Goal: Check status: Check status

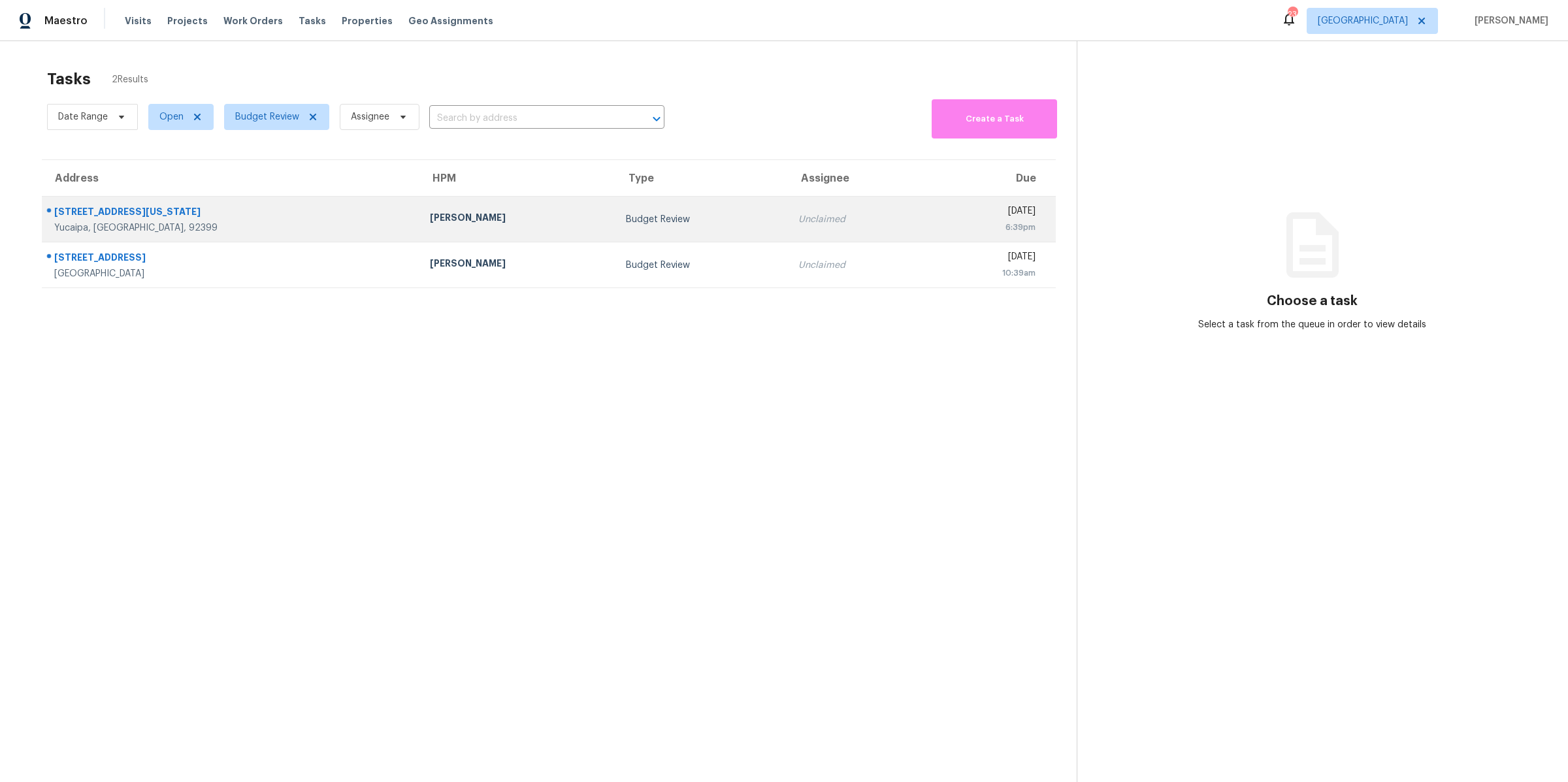
click at [419, 232] on td "[PERSON_NAME]" at bounding box center [517, 219] width 196 height 46
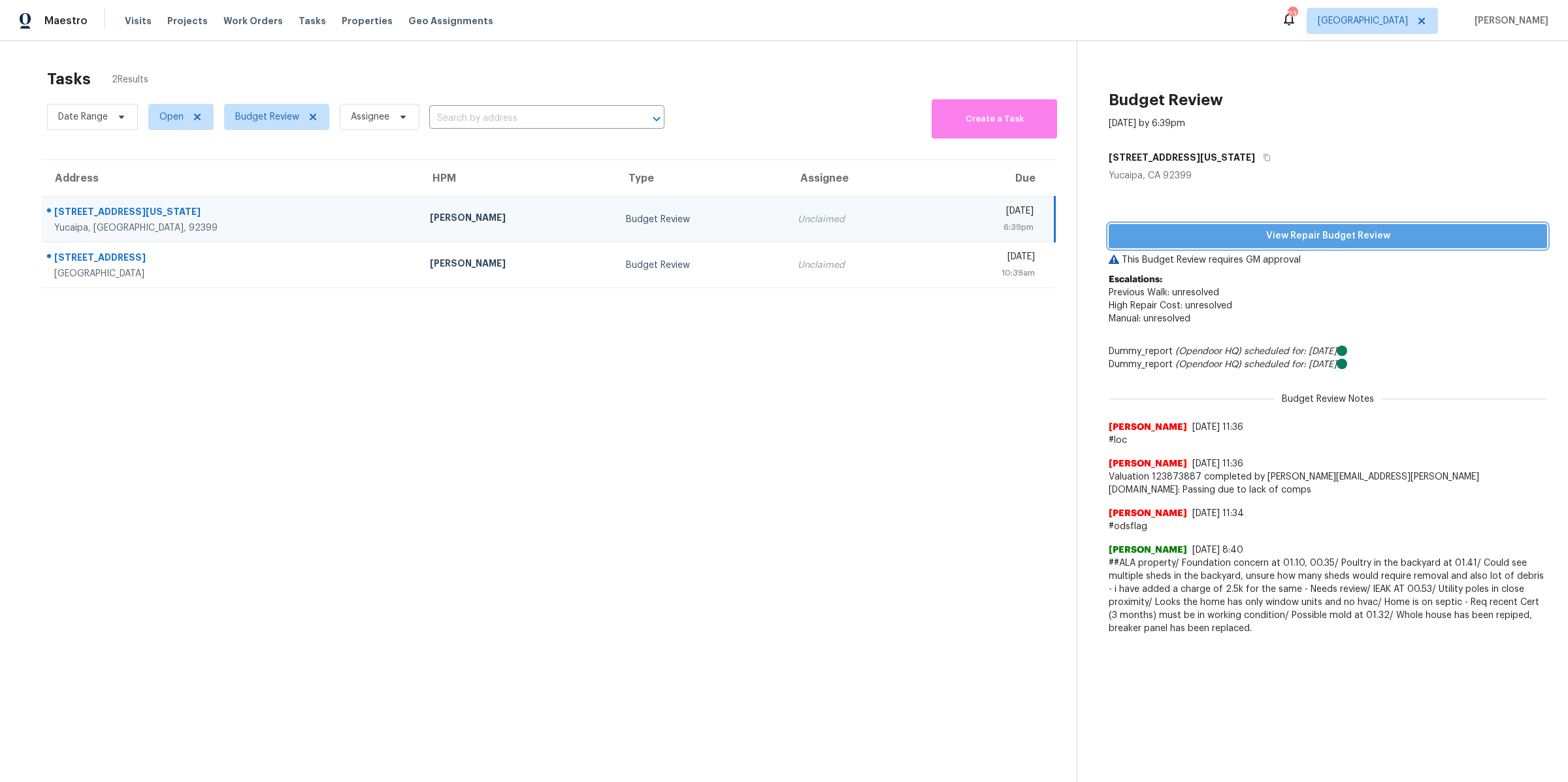
click at [1210, 244] on span "View Repair Budget Review" at bounding box center [1328, 236] width 417 height 17
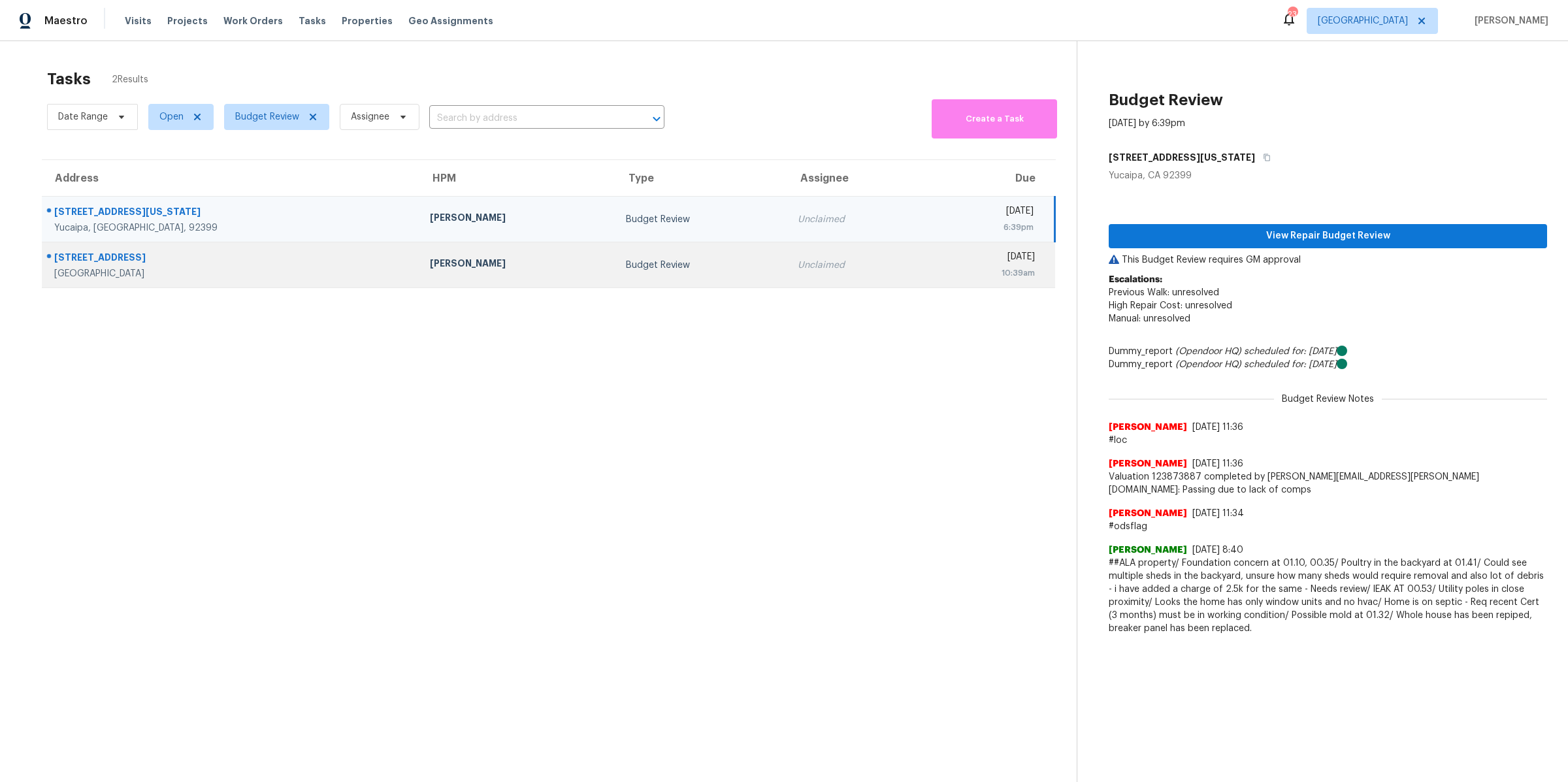
click at [430, 263] on div "[PERSON_NAME]" at bounding box center [517, 265] width 175 height 17
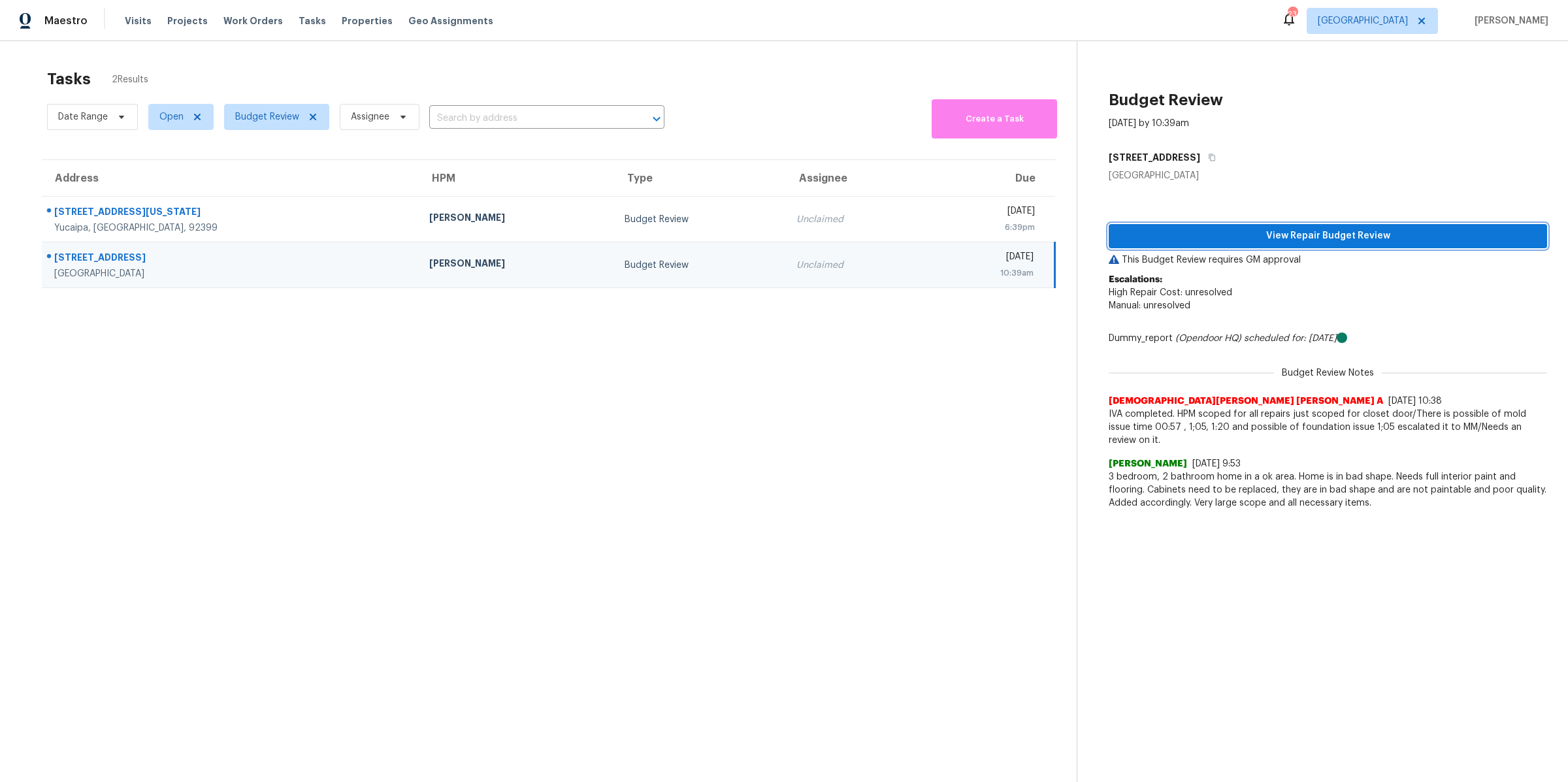
click at [1234, 236] on span "View Repair Budget Review" at bounding box center [1328, 236] width 417 height 17
